Goal: Navigation & Orientation: Find specific page/section

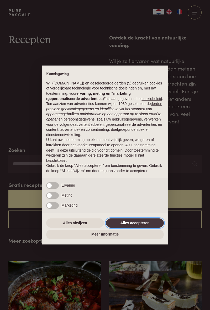
click at [144, 221] on button "Alles accepteren" at bounding box center [135, 222] width 58 height 9
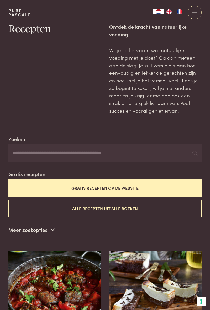
scroll to position [12, 0]
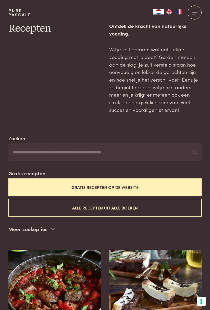
click at [137, 189] on button "Gratis recepten op de website" at bounding box center [105, 187] width 194 height 18
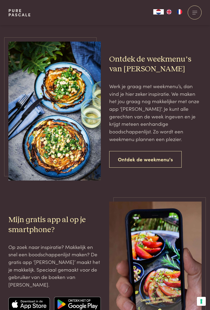
scroll to position [900, 0]
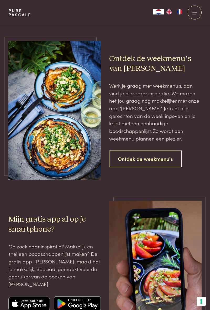
click at [160, 160] on link "Ontdek de weekmenu's" at bounding box center [145, 158] width 73 height 17
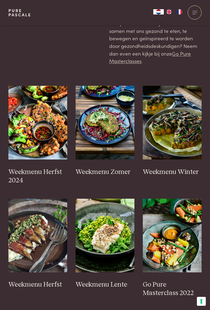
scroll to position [112, 0]
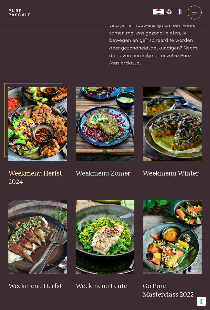
click at [44, 135] on img at bounding box center [37, 124] width 59 height 74
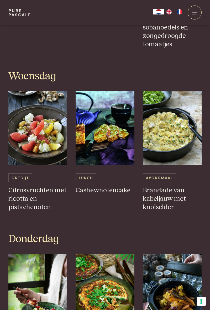
scroll to position [541, 0]
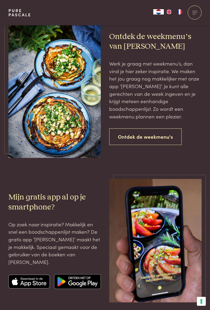
scroll to position [34, 0]
